Goal: Obtain resource: Obtain resource

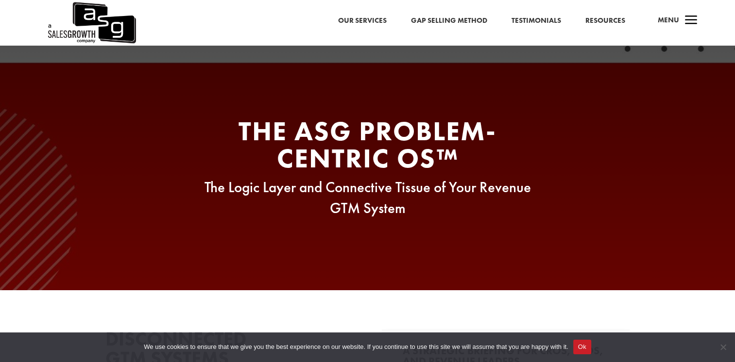
click at [235, 160] on h2 "The ASG Problem-Centric OS™" at bounding box center [367, 146] width 369 height 59
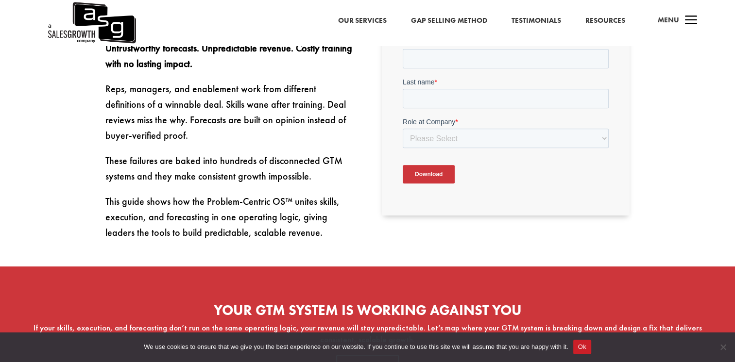
scroll to position [642, 0]
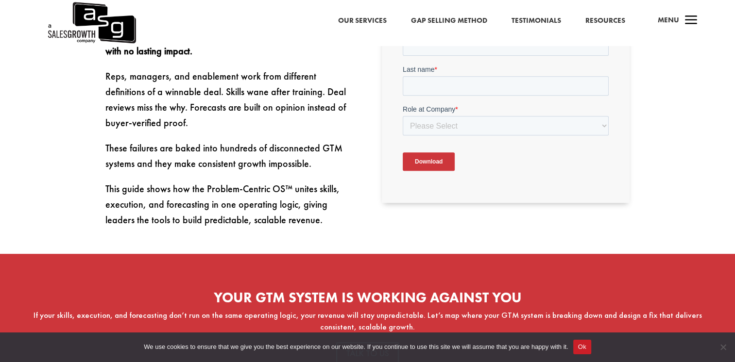
scroll to position [400, 0]
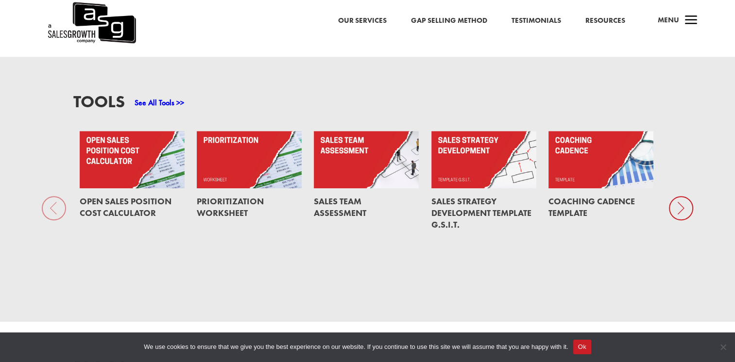
scroll to position [709, 0]
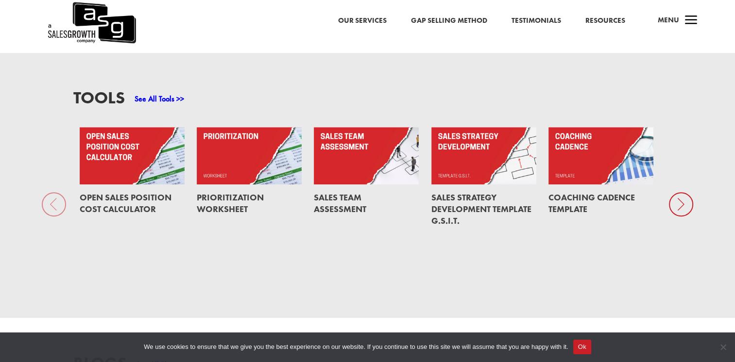
click at [491, 141] on link at bounding box center [483, 155] width 105 height 57
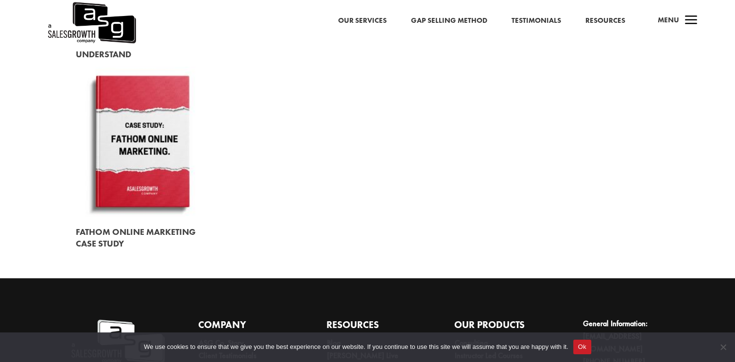
scroll to position [1269, 0]
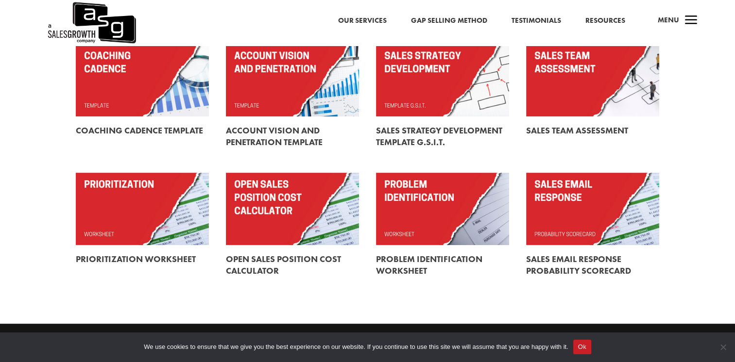
scroll to position [278, 0]
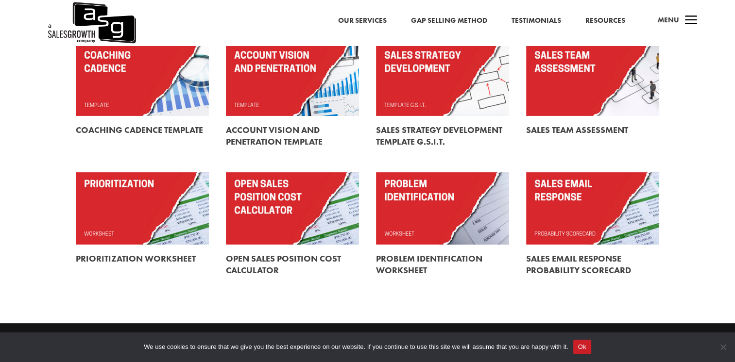
click at [469, 242] on link at bounding box center [442, 208] width 133 height 72
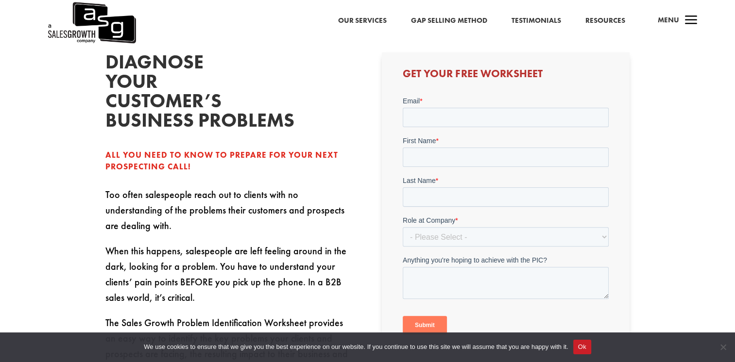
scroll to position [255, 0]
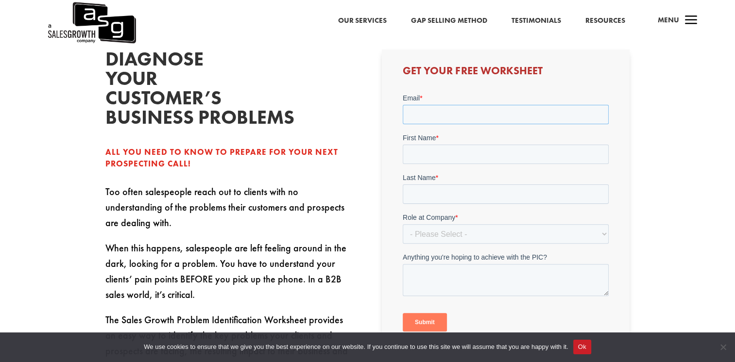
click at [502, 111] on input "Email *" at bounding box center [505, 113] width 206 height 19
type input "sukhpal@acpl.com"
type input "Sukhpal"
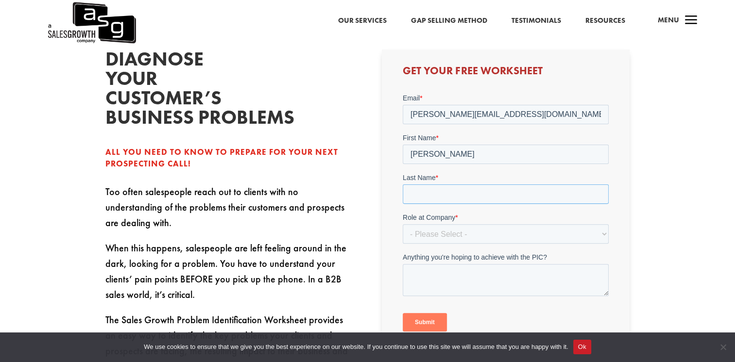
type input "Singh Sandhu"
click at [457, 230] on select "- Please Select - C-Level (CRO, CSO, etc) Senior Leadership (VP of Sales, VP of…" at bounding box center [505, 233] width 206 height 19
select select "Individual Contributor (AE, SDR, CSM, etc)"
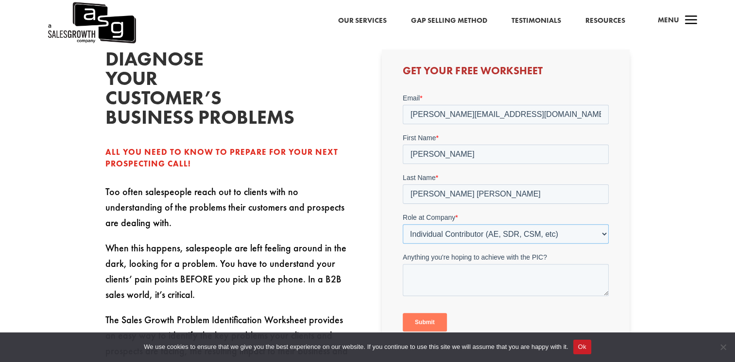
click at [402, 224] on select "- Please Select - C-Level (CRO, CSO, etc) Senior Leadership (VP of Sales, VP of…" at bounding box center [505, 233] width 206 height 19
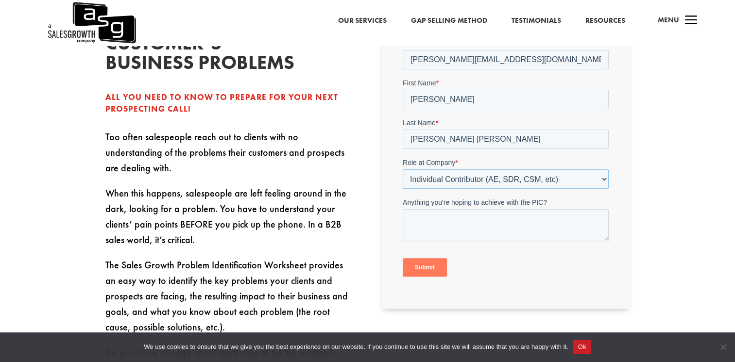
scroll to position [311, 0]
click at [428, 264] on input "Submit" at bounding box center [424, 266] width 44 height 18
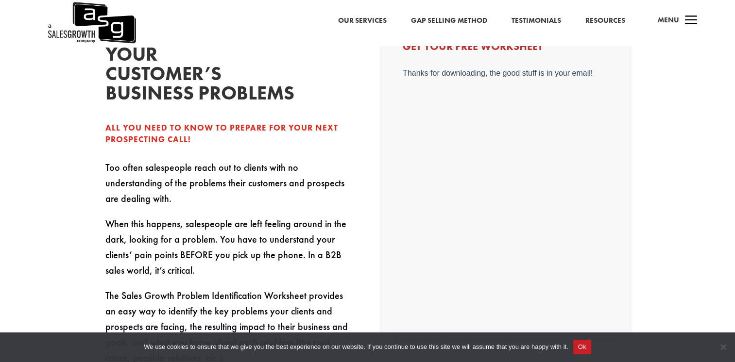
scroll to position [282, 0]
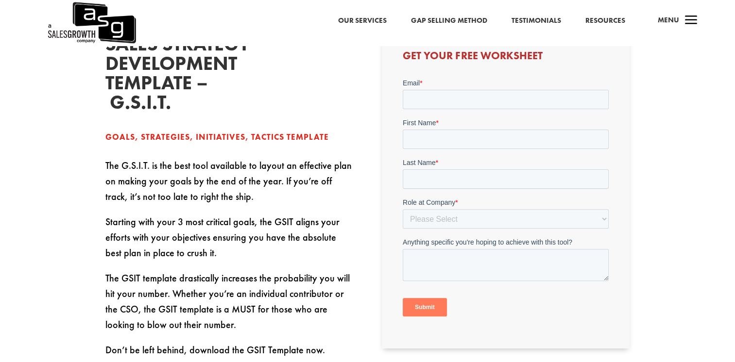
scroll to position [272, 0]
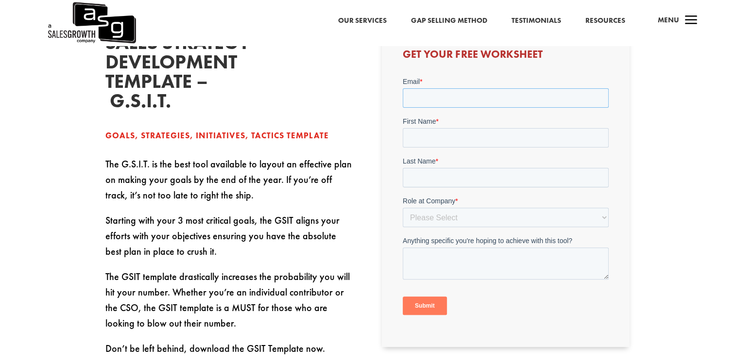
click at [462, 102] on input "Email *" at bounding box center [505, 97] width 206 height 19
type input "sukhpal@acpl.com"
type input "Sukhpal"
type input "Singh Sandhu"
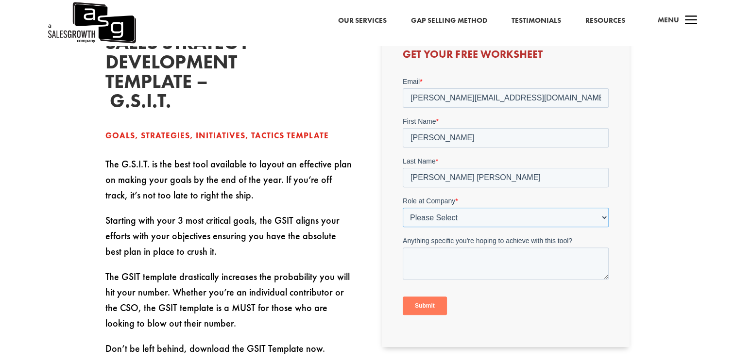
click at [443, 217] on select "Please Select C-Level (CRO, CSO, etc) Senior Leadership (VP of Sales, VP of Ena…" at bounding box center [505, 216] width 206 height 19
select select "Individual Contributor (AE, SDR, CSM, etc)"
click at [402, 207] on select "Please Select C-Level (CRO, CSO, etc) Senior Leadership (VP of Sales, VP of Ena…" at bounding box center [505, 216] width 206 height 19
click at [426, 304] on input "Submit" at bounding box center [424, 305] width 44 height 18
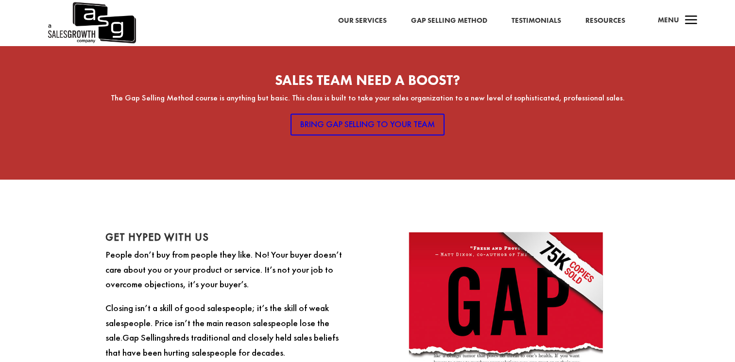
scroll to position [634, 0]
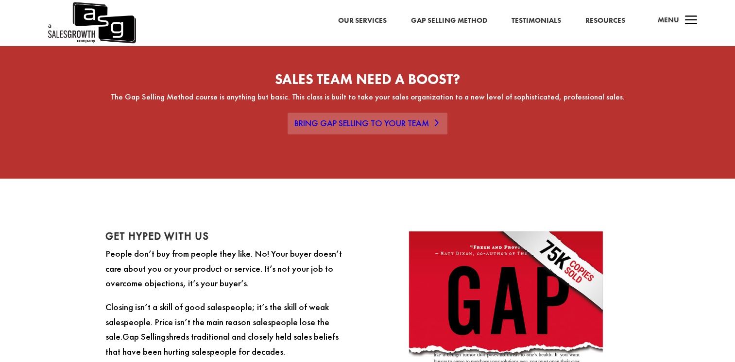
click at [368, 134] on link "Bring Gap Selling to Your Team" at bounding box center [367, 124] width 160 height 22
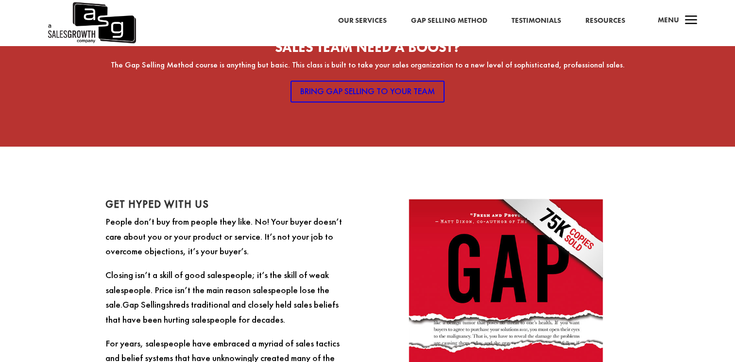
scroll to position [660, 0]
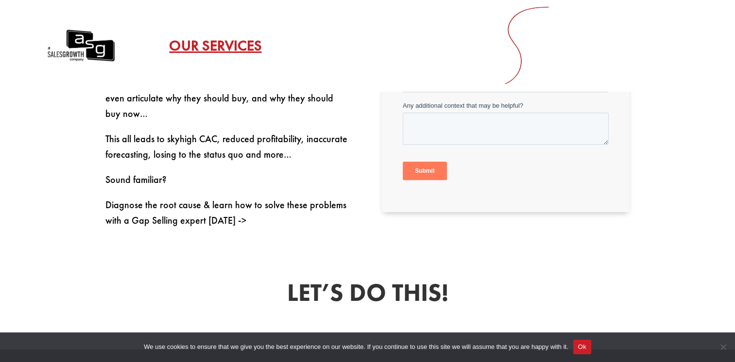
scroll to position [537, 0]
click at [197, 197] on p "Diagnose the root cause & learn how to solve these problems with a Gap Selling …" at bounding box center [229, 212] width 248 height 31
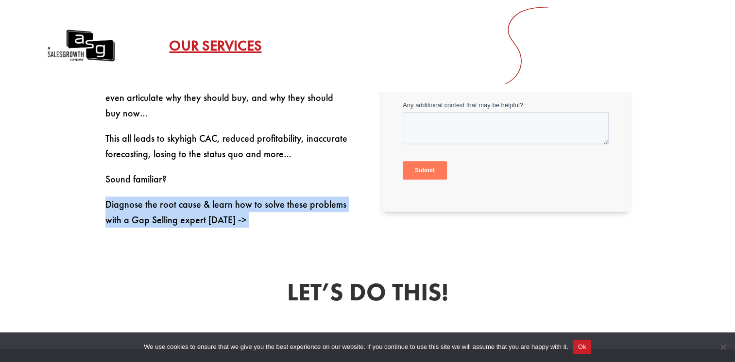
click at [197, 197] on p "Diagnose the root cause & learn how to solve these problems with a Gap Selling …" at bounding box center [229, 212] width 248 height 31
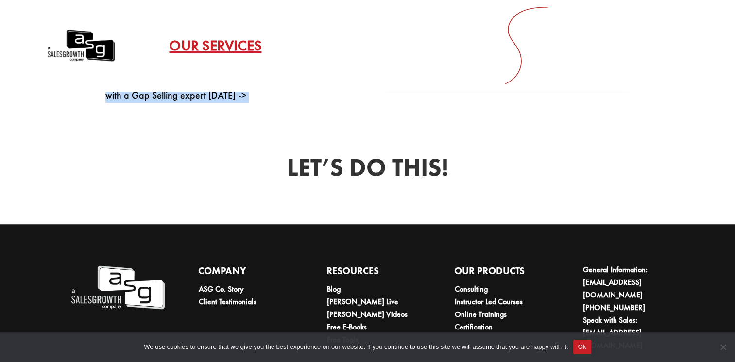
scroll to position [662, 0]
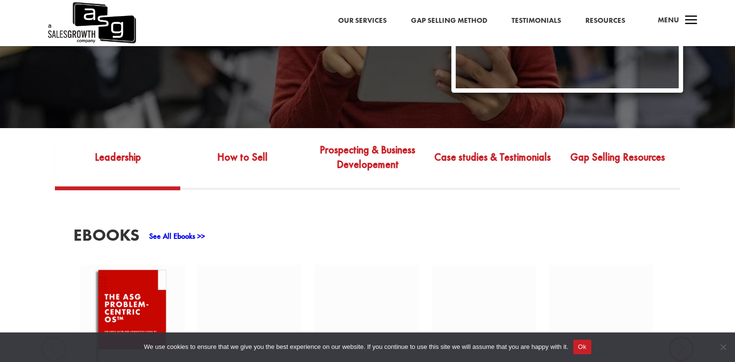
scroll to position [301, 0]
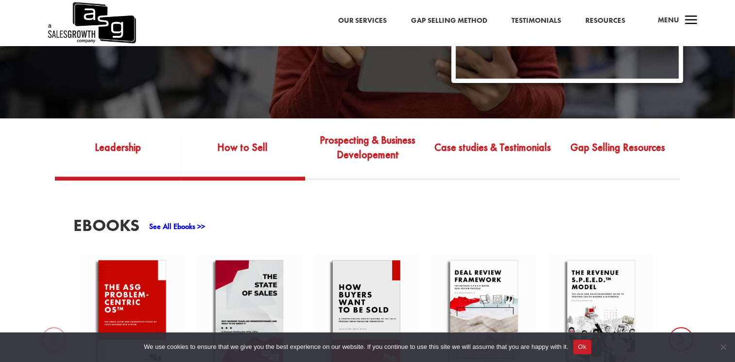
click at [254, 139] on link "How to Sell" at bounding box center [242, 155] width 125 height 46
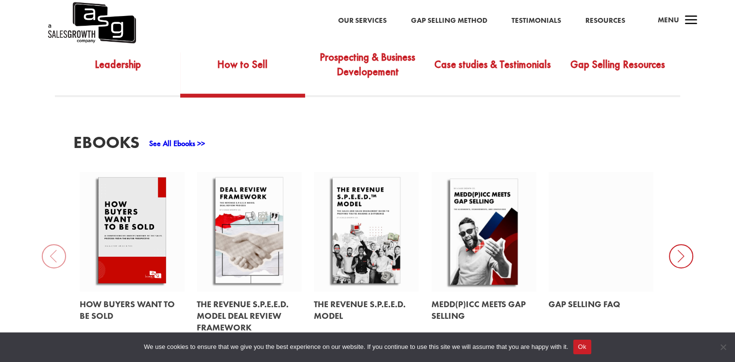
scroll to position [379, 0]
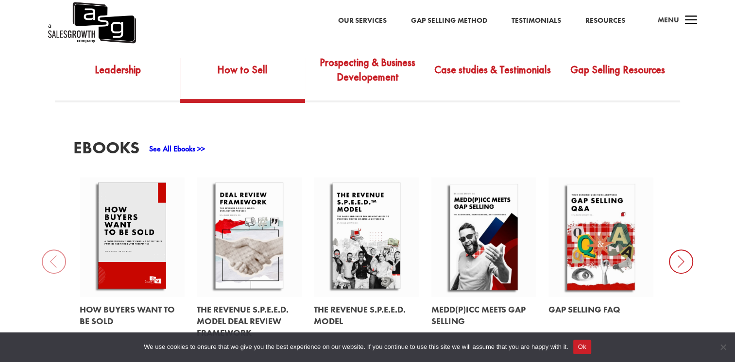
click at [676, 257] on icon at bounding box center [681, 262] width 24 height 24
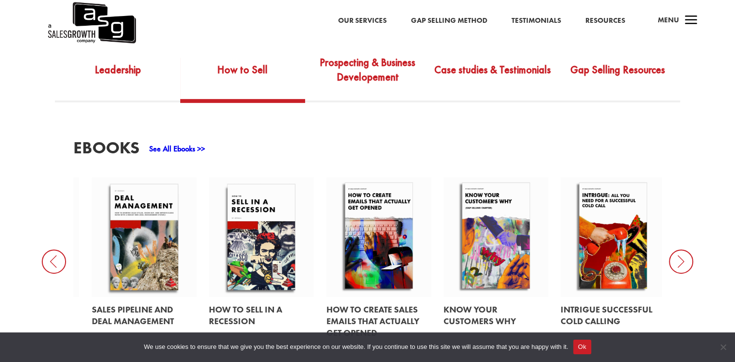
click at [676, 257] on icon at bounding box center [681, 262] width 24 height 24
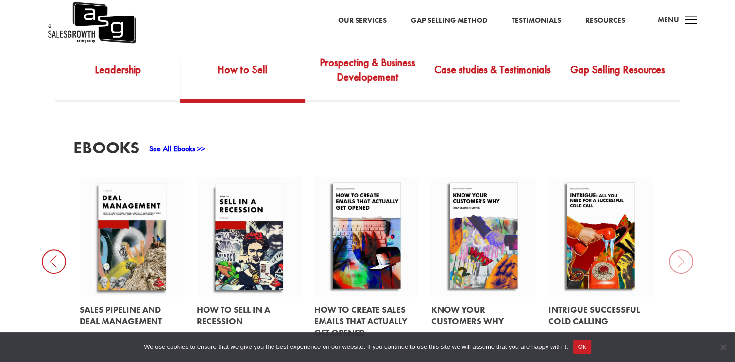
click at [676, 257] on div "EBooks See All Ebooks >> How Buyers Want to be Sold The Revenue S.P.E.E.D. Mode…" at bounding box center [367, 242] width 735 height 280
click at [359, 72] on link "Prospecting & Business Developement" at bounding box center [367, 77] width 125 height 46
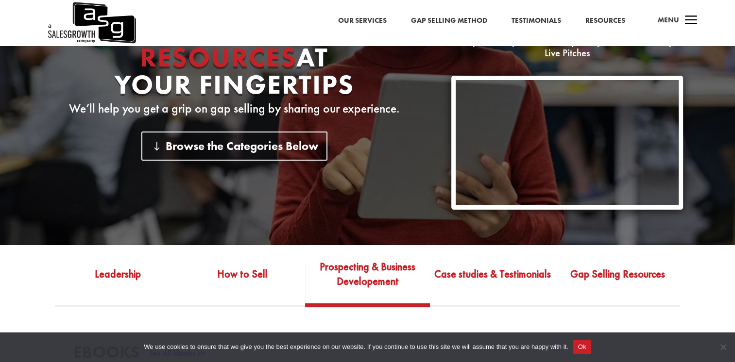
scroll to position [171, 0]
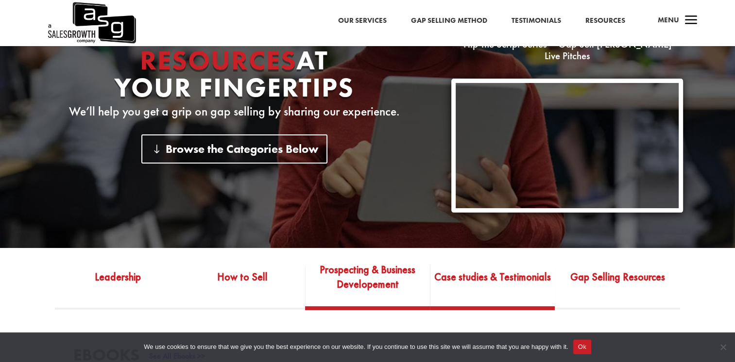
click at [500, 270] on link "Case studies & Testimonials" at bounding box center [492, 284] width 125 height 46
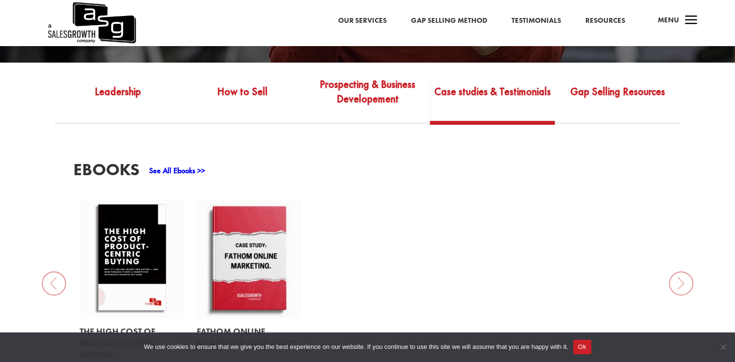
scroll to position [356, 0]
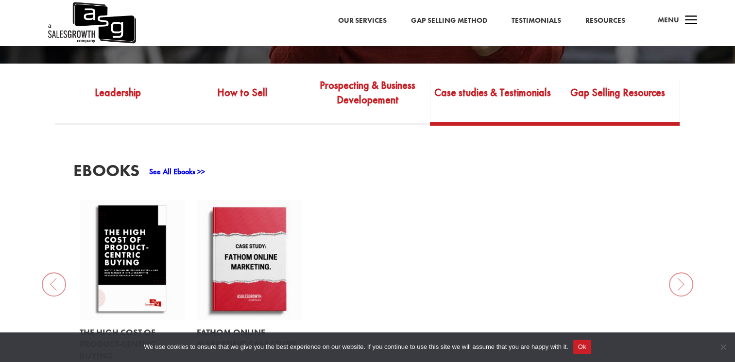
click at [619, 81] on link "Gap Selling Resources" at bounding box center [616, 100] width 125 height 46
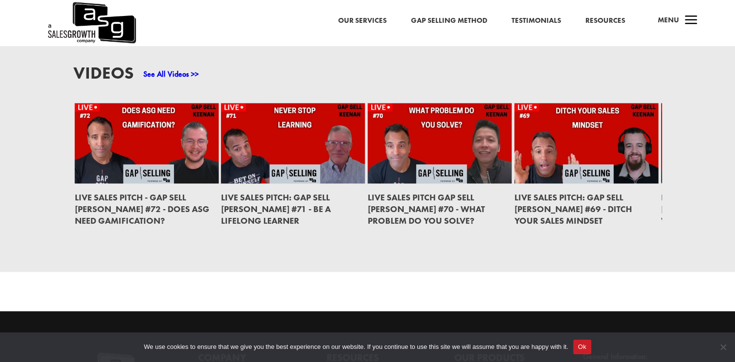
scroll to position [1359, 0]
